Goal: Find specific page/section: Find specific page/section

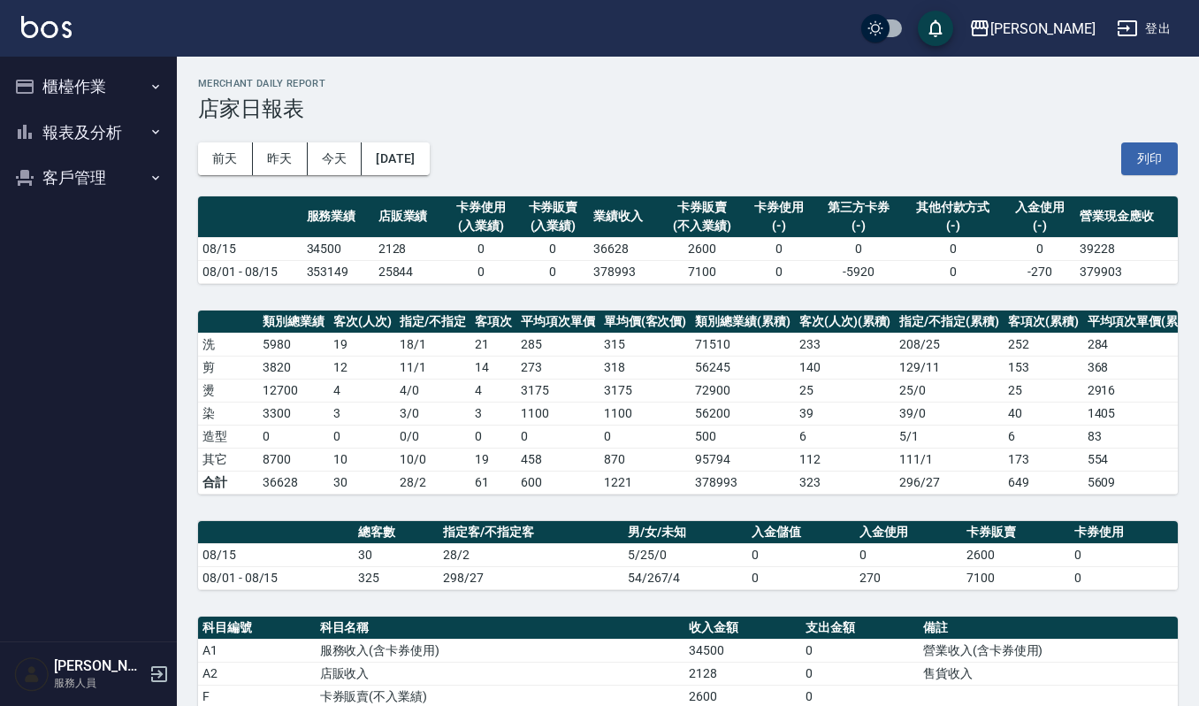
scroll to position [373, 0]
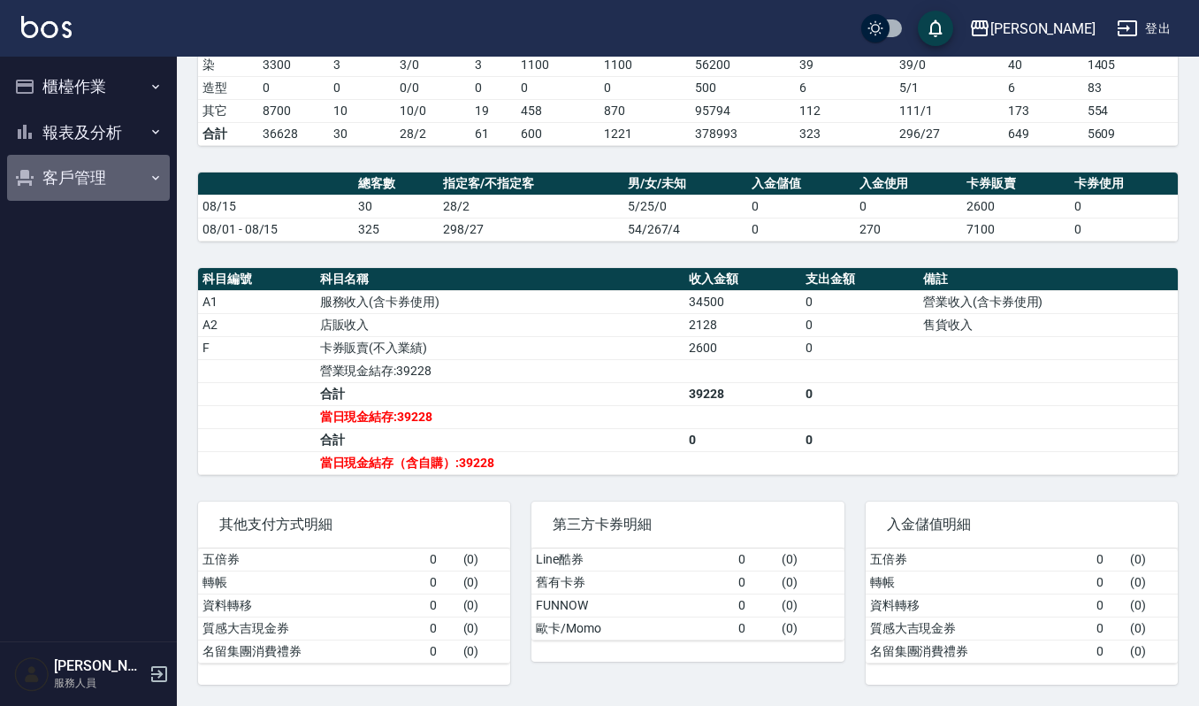
click at [57, 191] on button "客戶管理" at bounding box center [88, 178] width 163 height 46
click at [57, 181] on button "客戶管理" at bounding box center [88, 178] width 163 height 46
click at [673, 408] on td "當日現金結存:39228" at bounding box center [500, 416] width 369 height 23
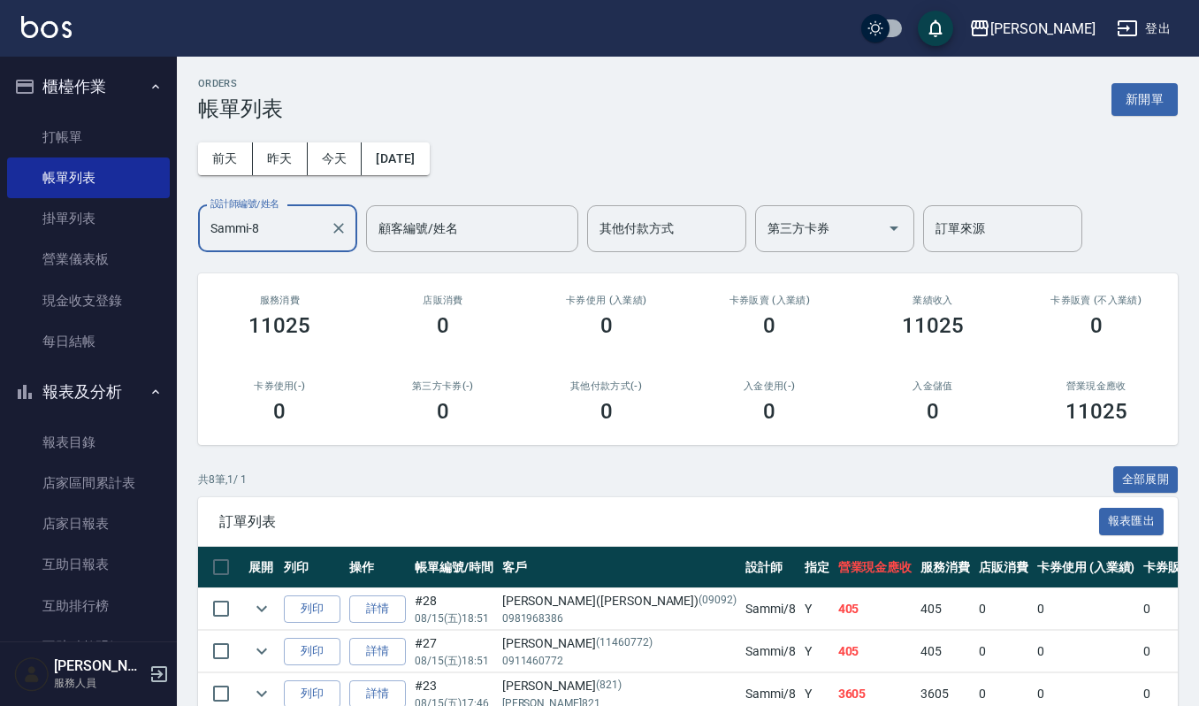
scroll to position [313, 0]
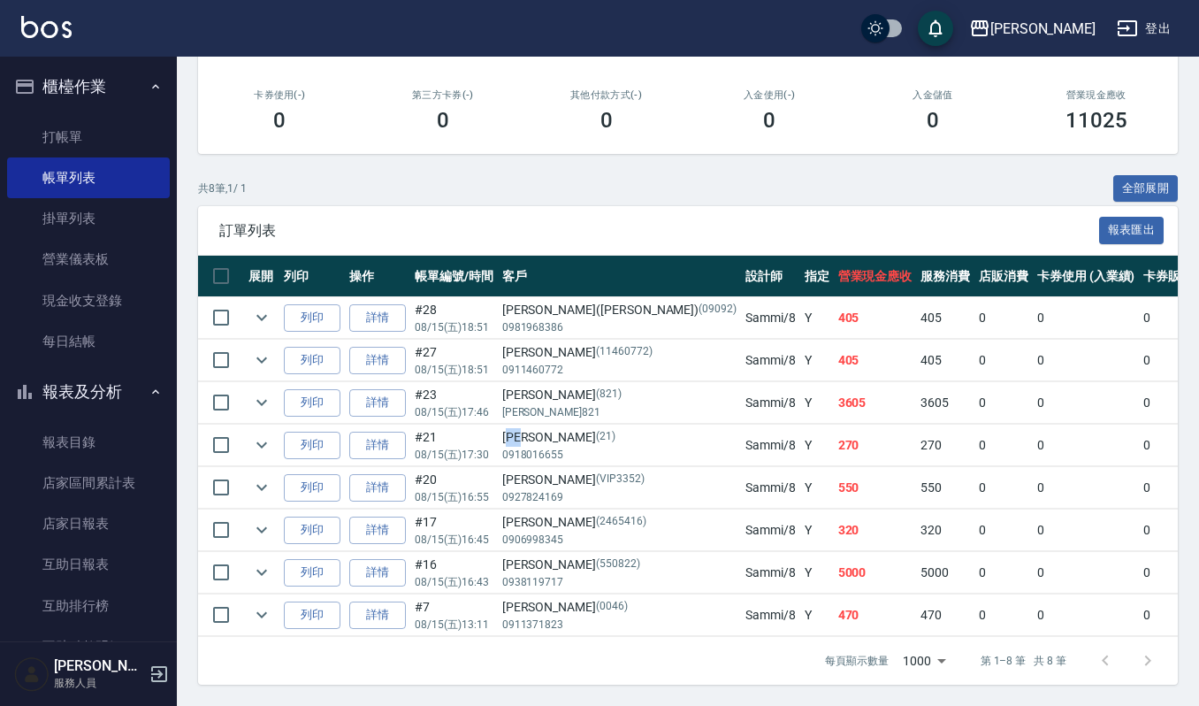
drag, startPoint x: 563, startPoint y: 410, endPoint x: 516, endPoint y: 410, distance: 46.9
click at [516, 428] on div "[PERSON_NAME](21)" at bounding box center [619, 437] width 234 height 19
click at [595, 428] on div "[PERSON_NAME](21)" at bounding box center [619, 437] width 234 height 19
click at [267, 561] on icon "expand row" at bounding box center [261, 571] width 21 height 21
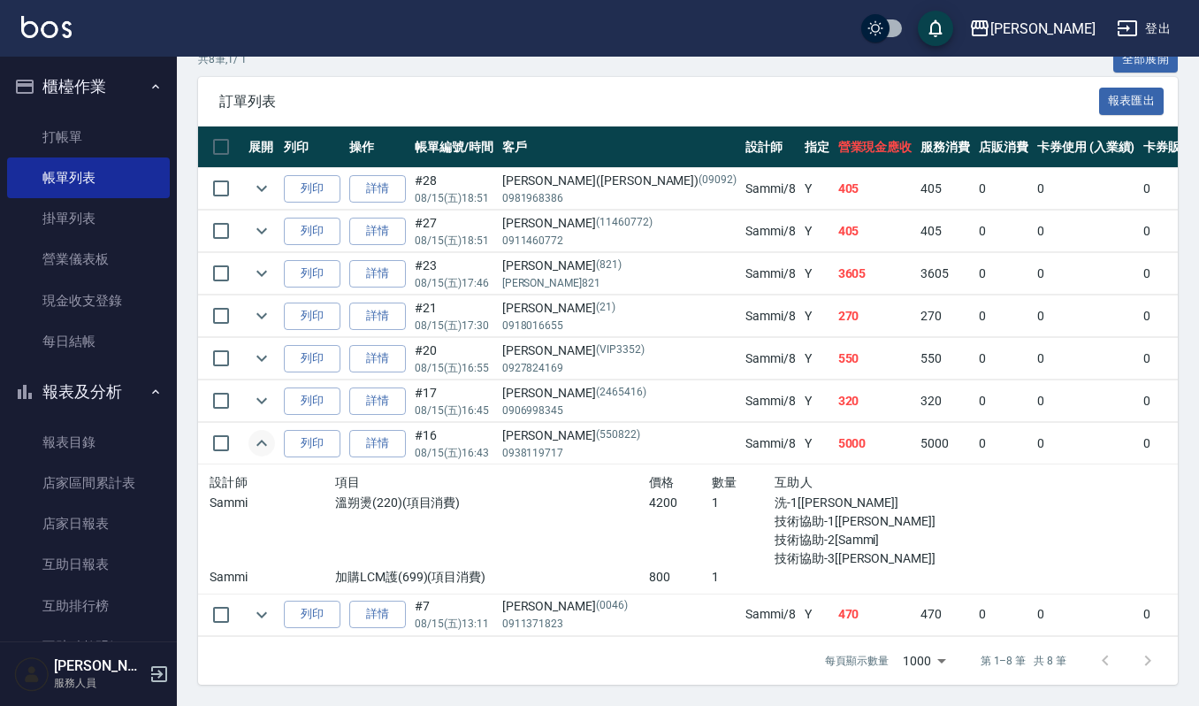
scroll to position [442, 0]
click at [255, 432] on icon "expand row" at bounding box center [261, 442] width 21 height 21
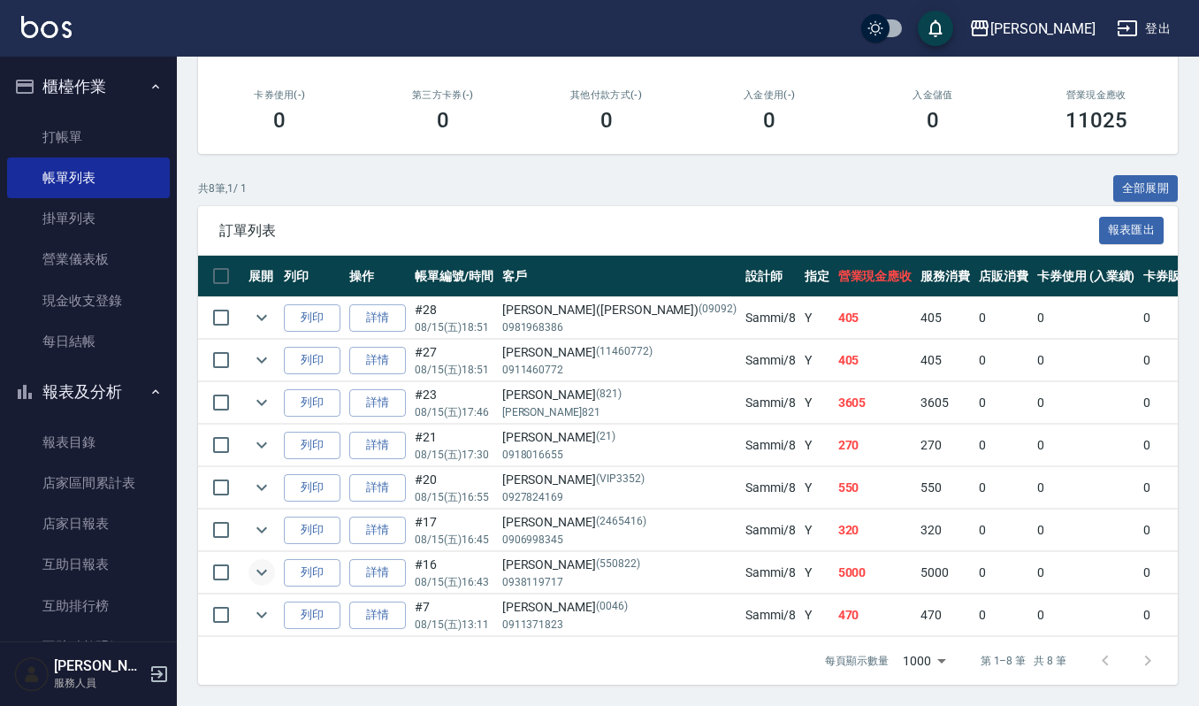
scroll to position [313, 0]
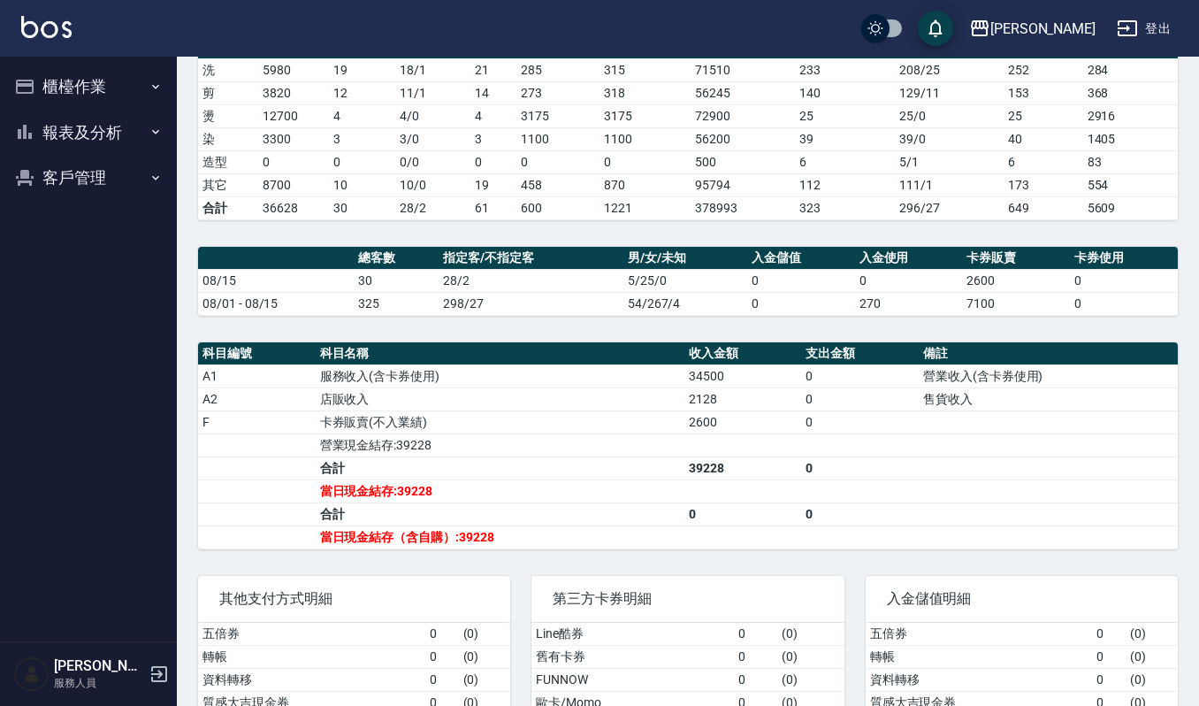
scroll to position [354, 0]
